Goal: Navigation & Orientation: Find specific page/section

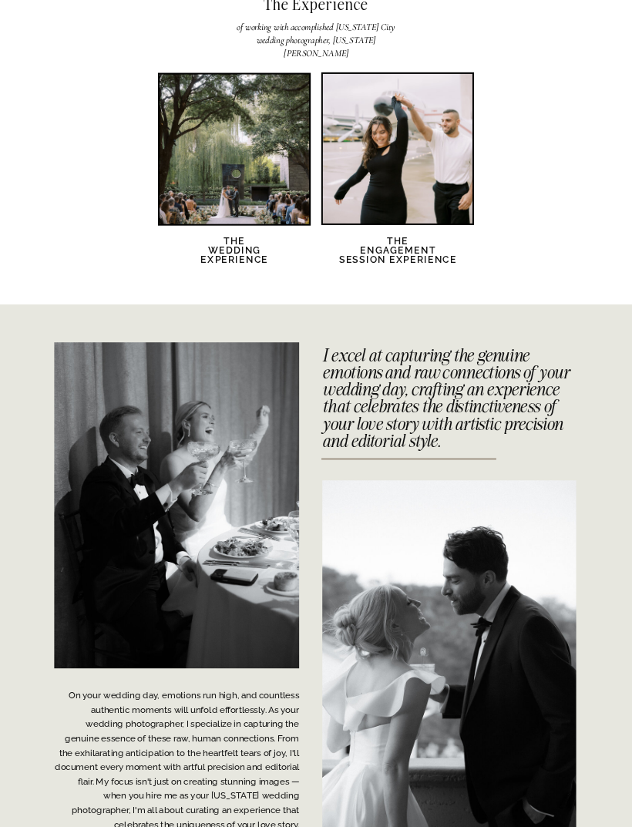
scroll to position [2085, 0]
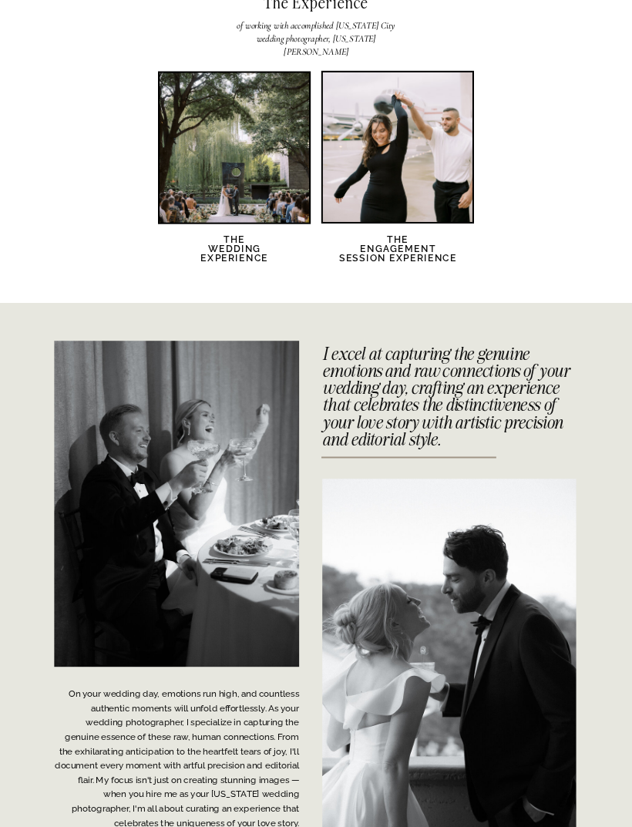
click at [440, 161] on div at bounding box center [397, 146] width 149 height 149
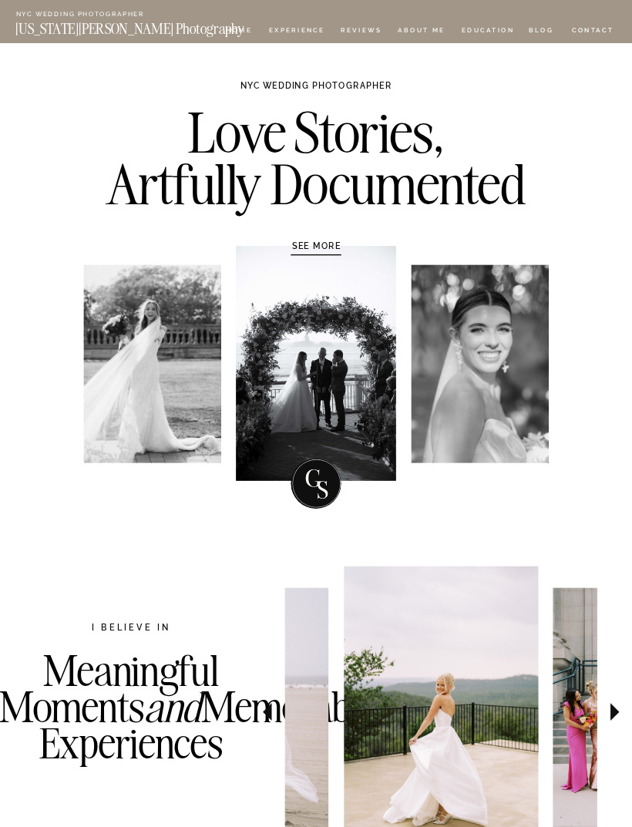
scroll to position [2134, 0]
